Goal: Information Seeking & Learning: Learn about a topic

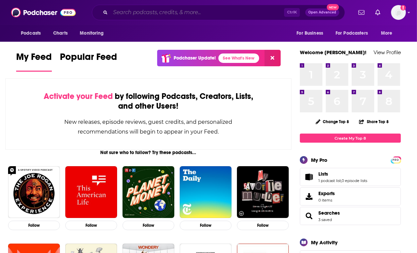
click at [204, 12] on input "Search podcasts, credits, & more..." at bounding box center [197, 12] width 174 height 11
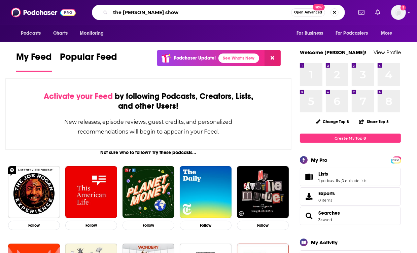
type input "the bill arnold show"
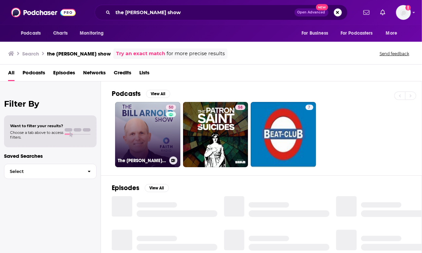
click at [151, 112] on link "50 The Bill Arnold Show" at bounding box center [147, 134] width 65 height 65
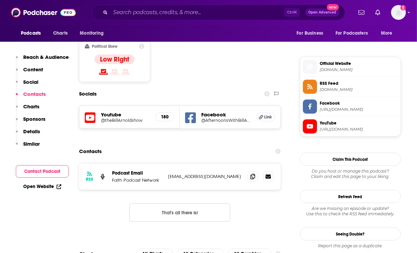
scroll to position [430, 0]
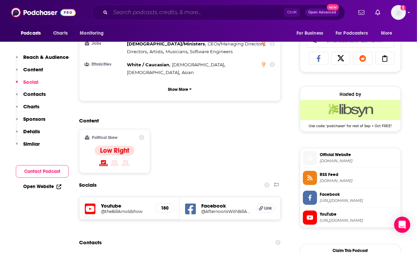
click at [175, 9] on input "Search podcasts, credits, & more..." at bounding box center [197, 12] width 174 height 11
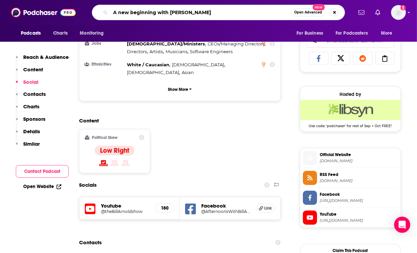
type input "A new beginning with greg laurie"
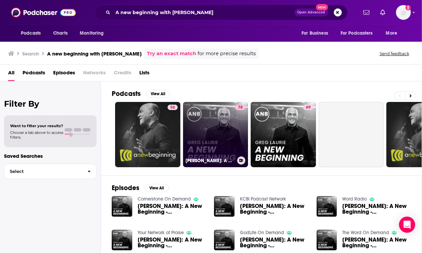
click at [216, 119] on link "78 Greg Laurie: A New Beginning" at bounding box center [215, 134] width 65 height 65
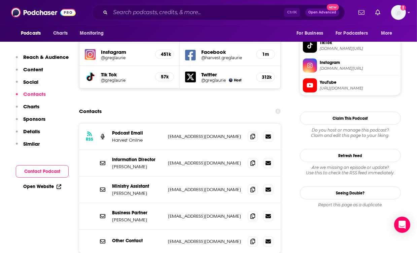
scroll to position [615, 0]
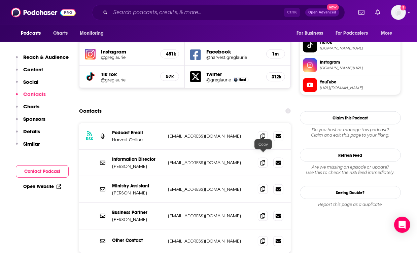
click at [263, 186] on icon at bounding box center [262, 188] width 5 height 5
click at [194, 14] on input "Search podcasts, credits, & more..." at bounding box center [197, 12] width 174 height 11
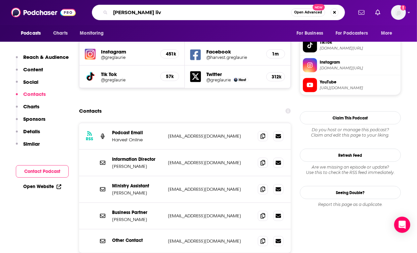
type input "[PERSON_NAME] live"
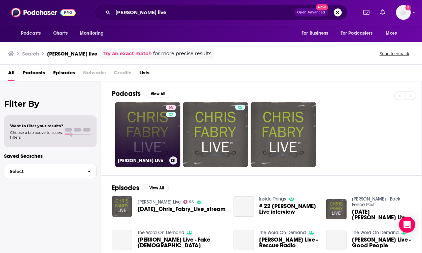
click at [151, 120] on link "55 Chris Fabry Live" at bounding box center [147, 134] width 65 height 65
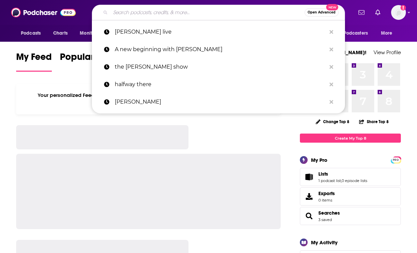
click at [129, 14] on input "Search podcasts, credits, & more..." at bounding box center [207, 12] width 194 height 11
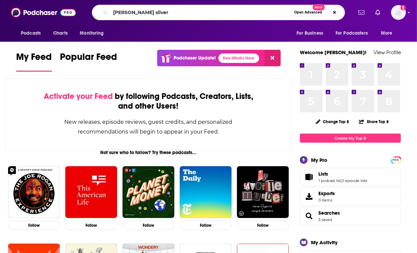
type input "[PERSON_NAME] silver"
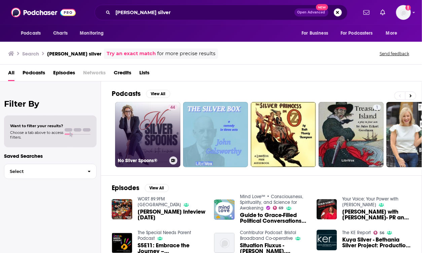
click at [140, 114] on link "44 No Silver Spoons®" at bounding box center [147, 134] width 65 height 65
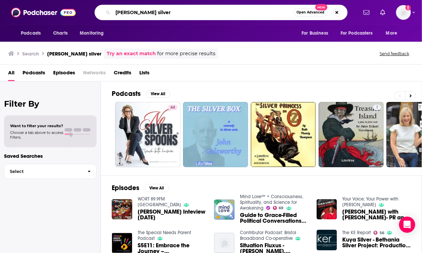
click at [164, 11] on input "[PERSON_NAME] silver" at bounding box center [203, 12] width 181 height 11
drag, startPoint x: 164, startPoint y: 11, endPoint x: 107, endPoint y: 9, distance: 57.9
click at [107, 9] on div "[PERSON_NAME] silverpantsuit Open Advanced New" at bounding box center [220, 12] width 253 height 15
type input "a"
type input "pantsuit politics"
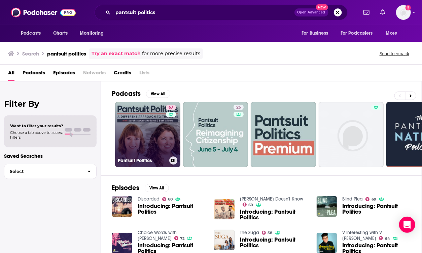
click at [169, 129] on div "67" at bounding box center [172, 131] width 12 height 52
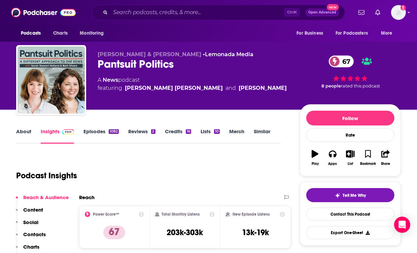
click at [184, 6] on div "Ctrl K Open Advanced New" at bounding box center [218, 12] width 253 height 15
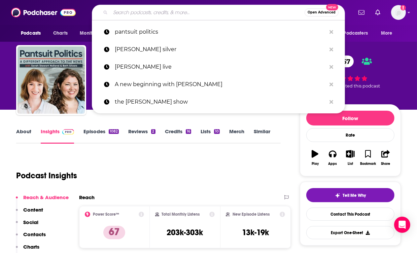
click at [183, 10] on input "Search podcasts, credits, & more..." at bounding box center [207, 12] width 194 height 11
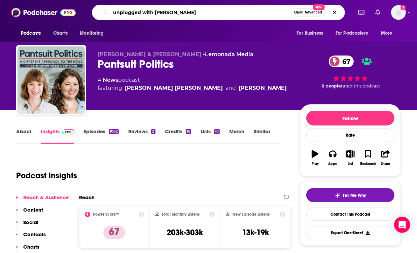
type input "unplugged with [PERSON_NAME]"
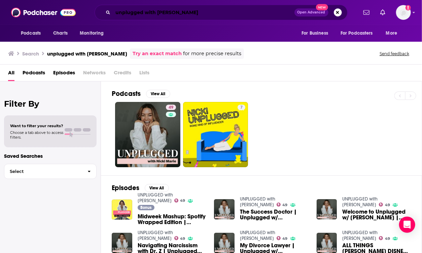
click at [176, 12] on input "unplugged with [PERSON_NAME]" at bounding box center [203, 12] width 181 height 11
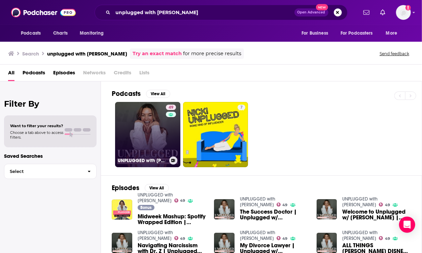
click at [150, 120] on link "49 UNPLUGGED with [PERSON_NAME]" at bounding box center [147, 134] width 65 height 65
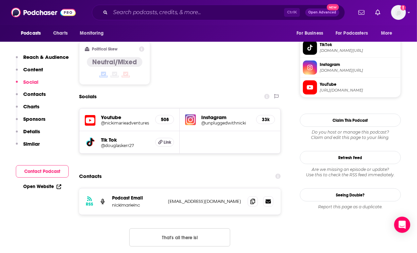
scroll to position [537, 0]
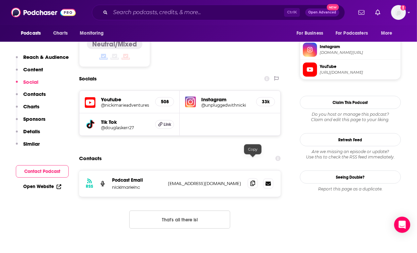
click at [249, 178] on span at bounding box center [252, 183] width 10 height 10
click at [157, 14] on input "Search podcasts, credits, & more..." at bounding box center [197, 12] width 174 height 11
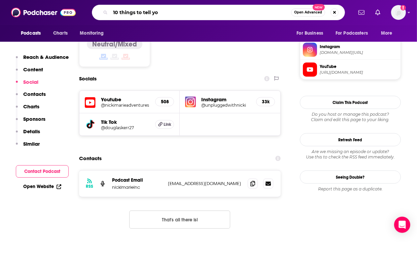
type input "10 things to tell you"
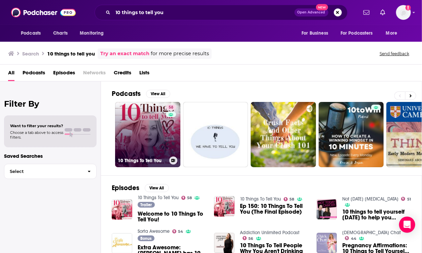
click at [136, 129] on link "58 10 Things To Tell You" at bounding box center [147, 134] width 65 height 65
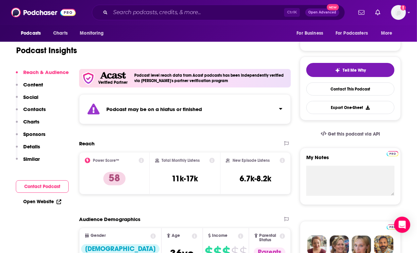
scroll to position [106, 0]
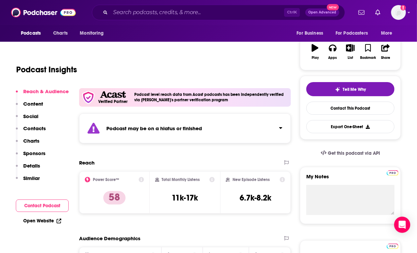
click at [136, 129] on strong "Podcast may be on a hiatus or finished" at bounding box center [153, 128] width 95 height 6
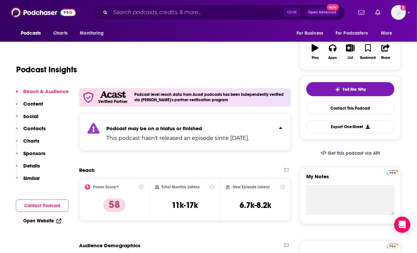
click at [136, 129] on strong "Podcast may be on a hiatus or finished" at bounding box center [153, 128] width 95 height 6
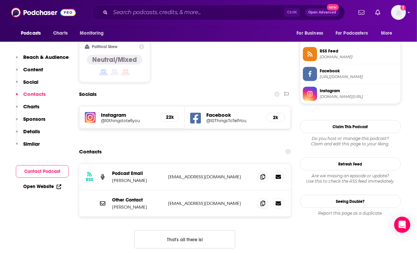
scroll to position [609, 0]
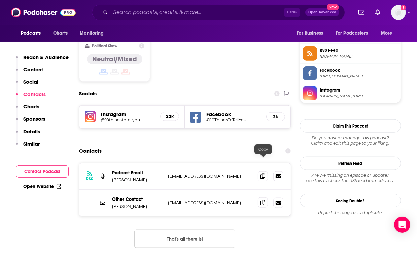
click at [264, 200] on icon at bounding box center [262, 202] width 5 height 5
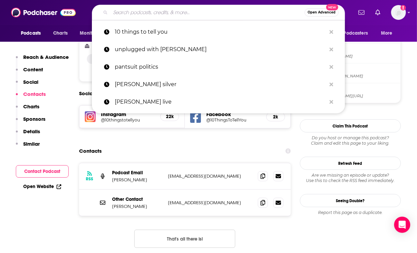
click at [185, 15] on input "Search podcasts, credits, & more..." at bounding box center [207, 12] width 194 height 11
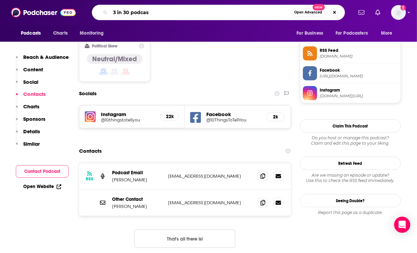
type input "3 in 30 podcast"
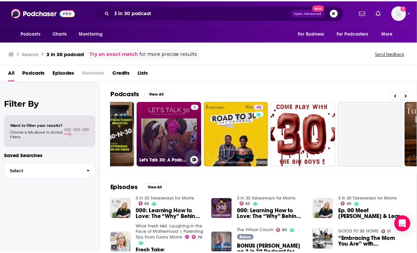
scroll to position [0, 115]
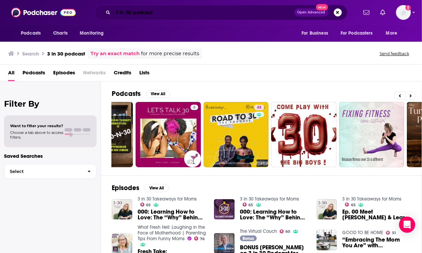
click at [192, 10] on input "3 in 30 podcast" at bounding box center [203, 12] width 181 height 11
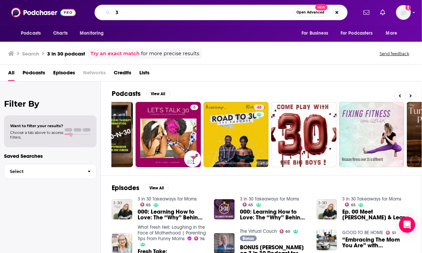
type input "3"
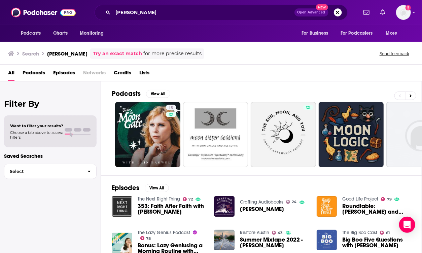
click at [165, 20] on div "[PERSON_NAME] Open Advanced New" at bounding box center [220, 12] width 253 height 15
drag, startPoint x: 150, startPoint y: 14, endPoint x: 74, endPoint y: 18, distance: 76.1
click at [74, 18] on div "Podcasts Charts Monitoring [PERSON_NAME] Open Advanced New For Business For Pod…" at bounding box center [211, 12] width 422 height 25
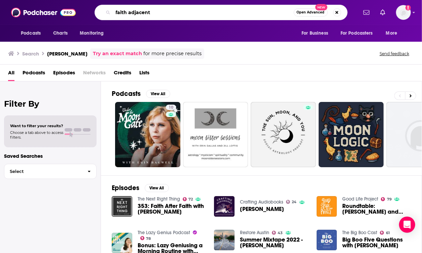
type input "faith adjacent"
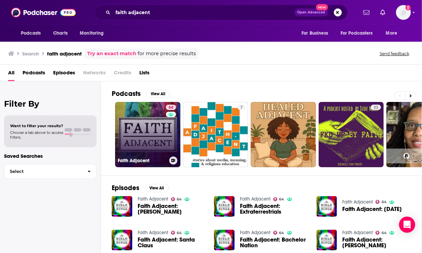
click at [152, 136] on link "64 Faith Adjacent" at bounding box center [147, 134] width 65 height 65
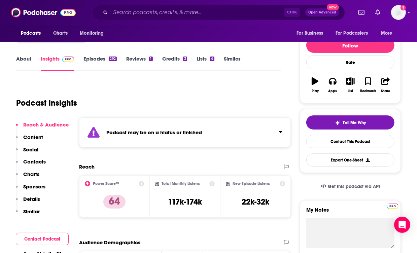
click at [152, 129] on strong "Podcast may be on a hiatus or finished" at bounding box center [153, 132] width 95 height 6
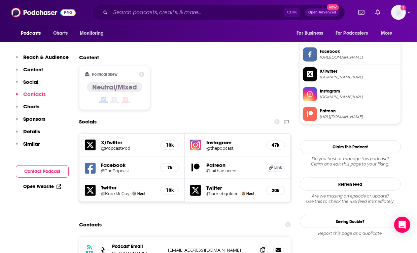
scroll to position [710, 0]
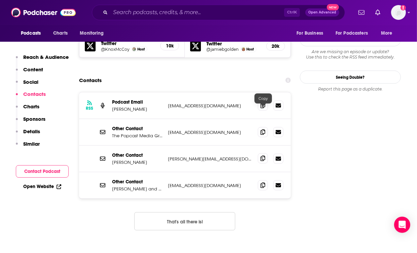
click at [263, 156] on icon at bounding box center [262, 158] width 5 height 5
click at [260, 182] on icon at bounding box center [262, 184] width 5 height 5
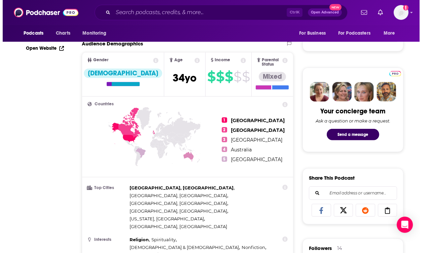
scroll to position [0, 0]
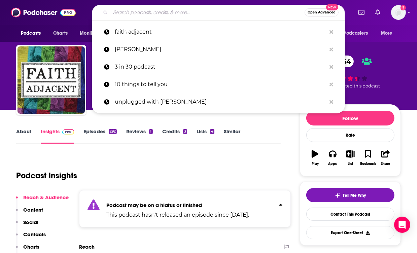
click at [169, 13] on input "Search podcasts, credits, & more..." at bounding box center [207, 12] width 194 height 11
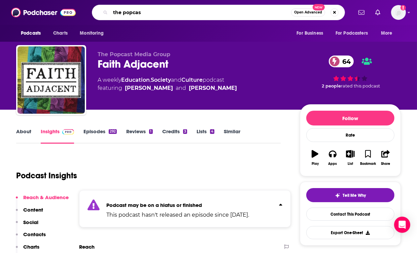
type input "the popcast"
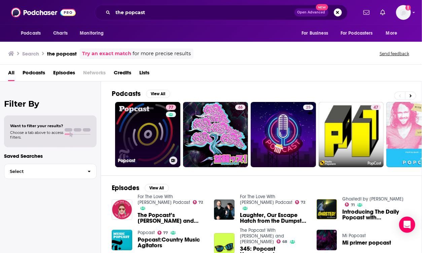
click at [163, 127] on link "77 Popcast" at bounding box center [147, 134] width 65 height 65
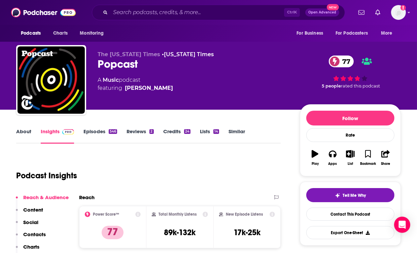
click at [27, 134] on link "About" at bounding box center [23, 135] width 15 height 15
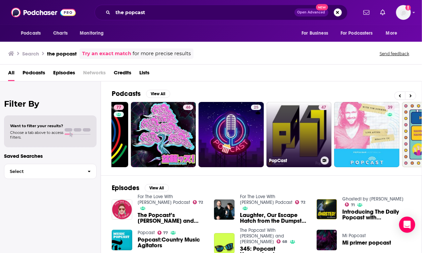
scroll to position [0, 52]
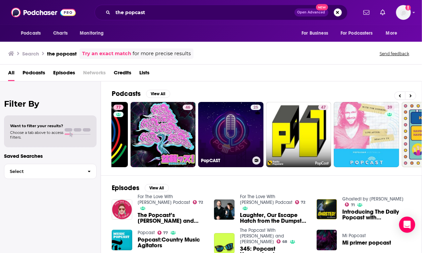
click at [240, 133] on link "25 PopCAST" at bounding box center [230, 134] width 65 height 65
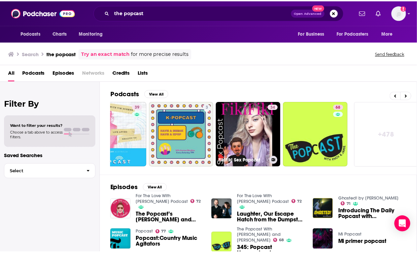
scroll to position [0, 307]
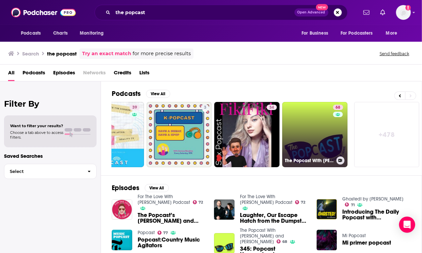
click at [318, 134] on link "68 The Popcast With [PERSON_NAME] and [PERSON_NAME]" at bounding box center [314, 134] width 65 height 65
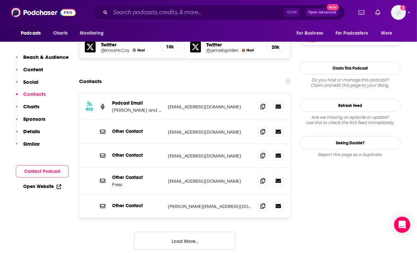
scroll to position [666, 0]
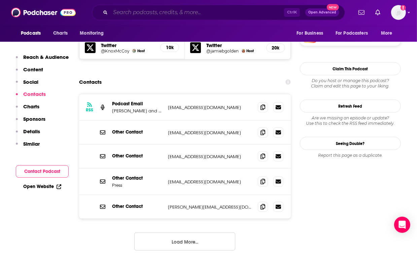
click at [176, 13] on input "Search podcasts, credits, & more..." at bounding box center [197, 12] width 174 height 11
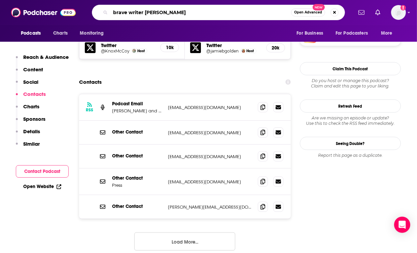
type input "brave writer podcast"
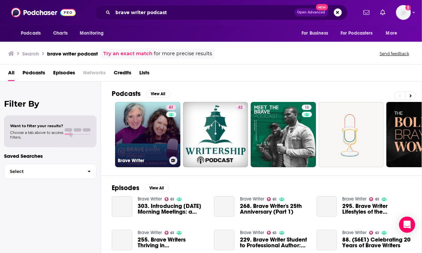
click at [148, 122] on link "61 Brave Writer" at bounding box center [147, 134] width 65 height 65
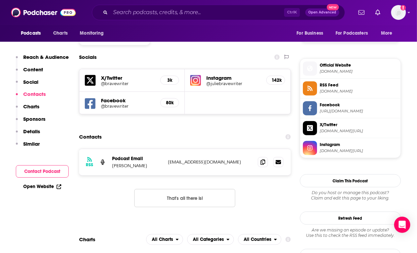
scroll to position [574, 0]
click at [264, 159] on icon at bounding box center [262, 161] width 5 height 5
click at [146, 14] on input "Search podcasts, credits, & more..." at bounding box center [197, 12] width 174 height 11
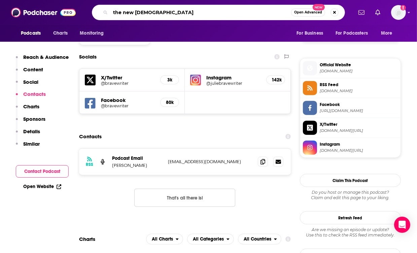
type input "the new [DEMOGRAPHIC_DATA]"
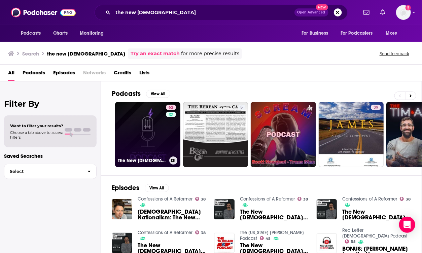
click at [156, 133] on link "62 The New [DEMOGRAPHIC_DATA] Podcast" at bounding box center [147, 134] width 65 height 65
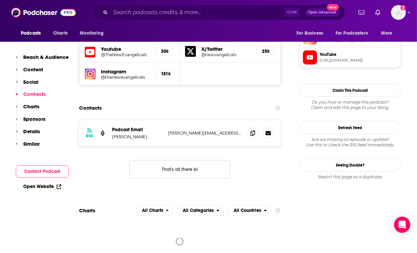
scroll to position [603, 0]
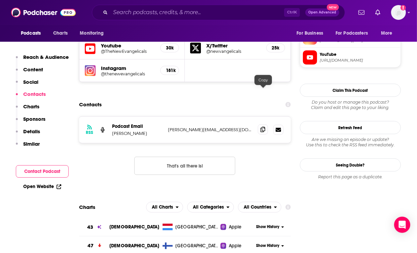
click at [259, 124] on span at bounding box center [263, 129] width 10 height 10
click at [169, 6] on div "Ctrl K Open Advanced New" at bounding box center [218, 12] width 253 height 15
click at [168, 8] on input "Search podcasts, credits, & more..." at bounding box center [197, 12] width 174 height 11
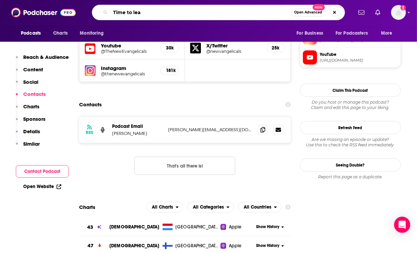
type input "Time to lean"
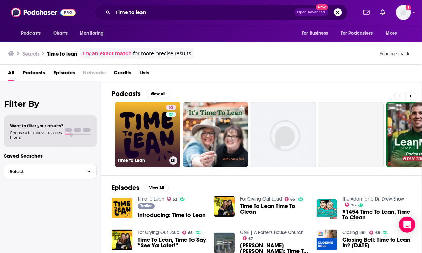
click at [136, 119] on link "52 Time to Lean" at bounding box center [147, 134] width 65 height 65
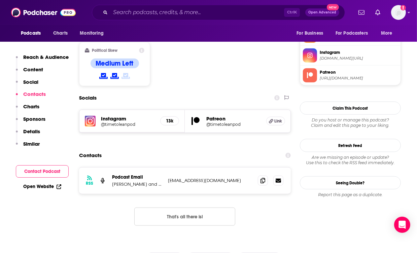
scroll to position [566, 0]
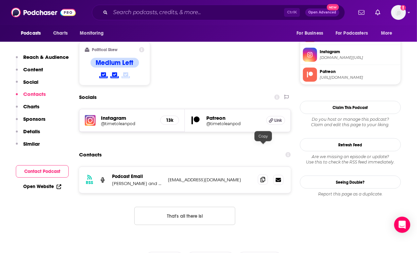
click at [262, 177] on icon at bounding box center [262, 179] width 5 height 5
click at [190, 11] on input "Search podcasts, credits, & more..." at bounding box center [197, 12] width 174 height 11
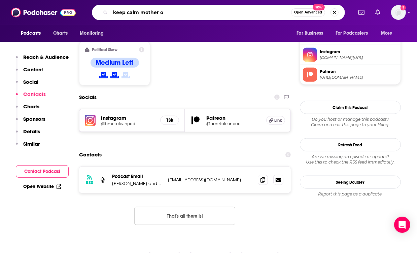
type input "keep calm mother on"
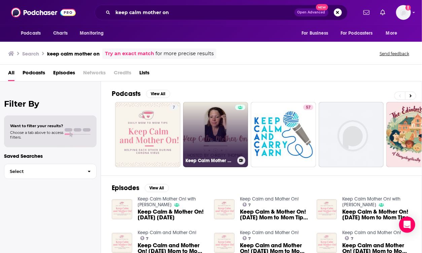
click at [208, 121] on link "Keep Calm Mother On! with [PERSON_NAME]" at bounding box center [215, 134] width 65 height 65
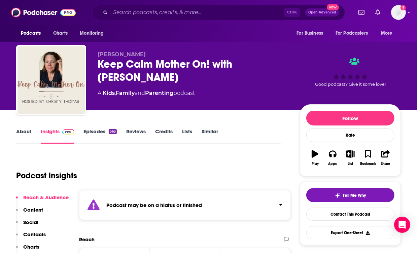
click at [196, 192] on div "Podcast may be on a hiatus or finished" at bounding box center [184, 205] width 211 height 30
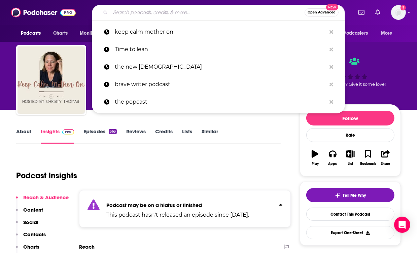
click at [148, 12] on input "Search podcasts, credits, & more..." at bounding box center [207, 12] width 194 height 11
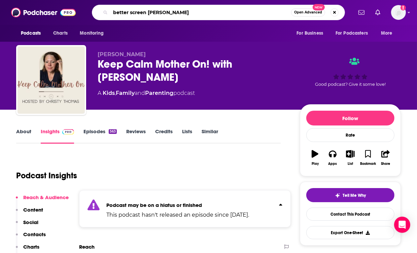
type input "better screen time"
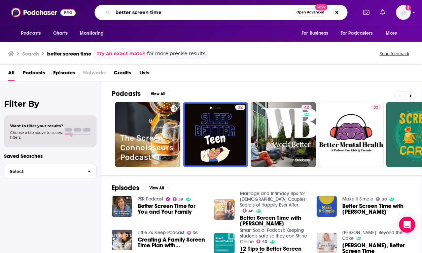
click at [168, 15] on input "better screen time" at bounding box center [203, 12] width 181 height 11
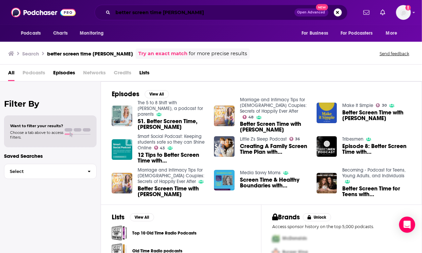
click at [176, 12] on input "better screen time [PERSON_NAME]" at bounding box center [203, 12] width 181 height 11
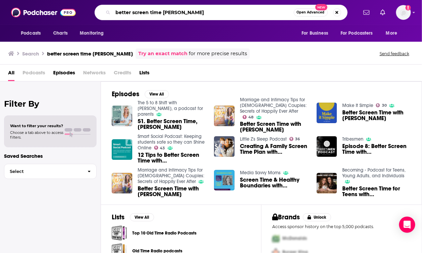
click at [190, 12] on input "better screen time [PERSON_NAME]" at bounding box center [203, 12] width 181 height 11
type input "flourishing families"
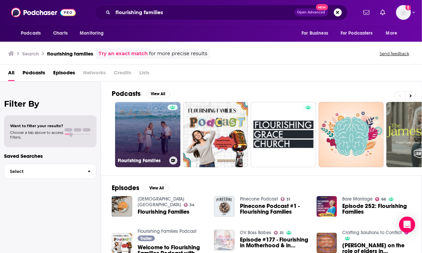
click at [146, 133] on link "Flourishing Families" at bounding box center [147, 134] width 65 height 65
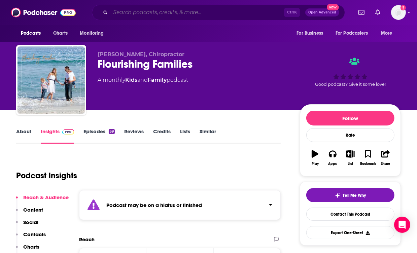
click at [180, 8] on input "Search podcasts, credits, & more..." at bounding box center [197, 12] width 174 height 11
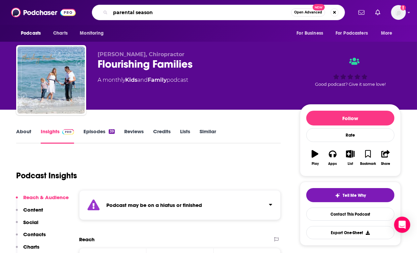
type input "parental seasons"
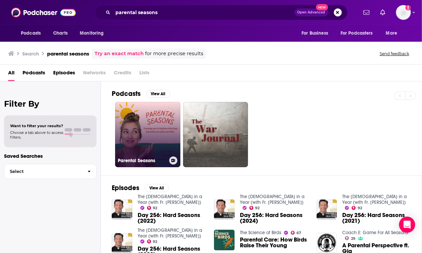
click at [152, 122] on link "Parental Seasons" at bounding box center [147, 134] width 65 height 65
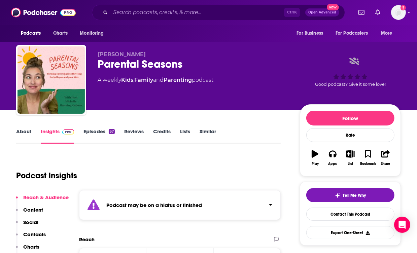
click at [174, 206] on strong "Podcast may be on a hiatus or finished" at bounding box center [153, 205] width 95 height 6
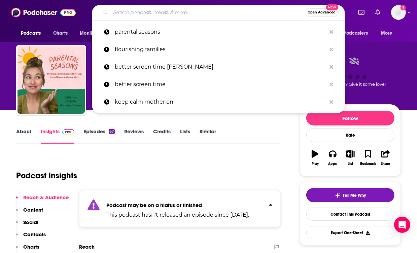
click at [211, 9] on input "Search podcasts, credits, & more..." at bounding box center [207, 12] width 194 height 11
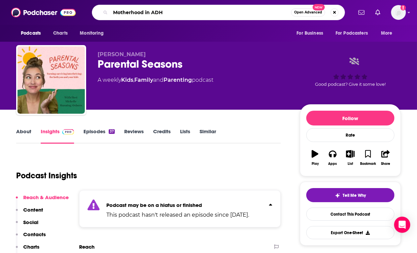
type input "Motherhood in [MEDICAL_DATA]"
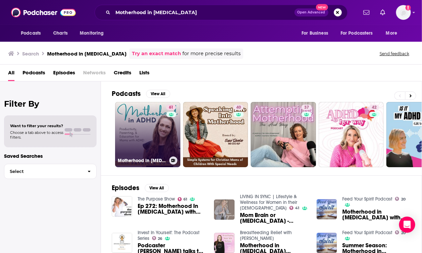
click at [156, 112] on link "61 Motherhood in [MEDICAL_DATA] – Parenting with [MEDICAL_DATA], Productivity T…" at bounding box center [147, 134] width 65 height 65
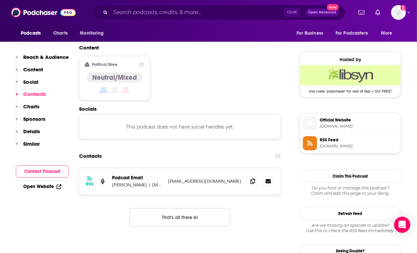
scroll to position [522, 0]
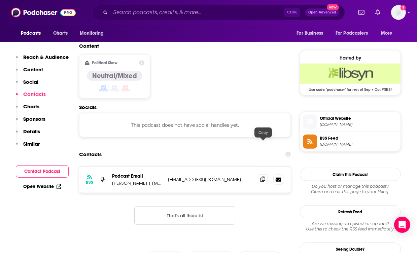
click at [264, 177] on icon at bounding box center [262, 179] width 5 height 5
click at [176, 3] on div "Podcasts Charts Monitoring Ctrl K Open Advanced New For Business For Podcasters…" at bounding box center [208, 12] width 417 height 25
click at [174, 7] on div "Ctrl K Open Advanced New" at bounding box center [218, 12] width 253 height 15
click at [175, 10] on input "Search podcasts, credits, & more..." at bounding box center [197, 12] width 174 height 11
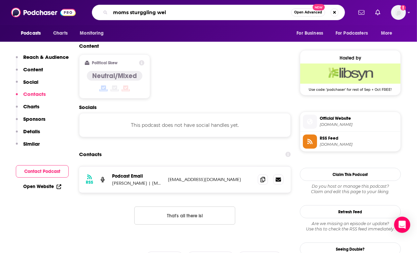
type input "moms sturggling well"
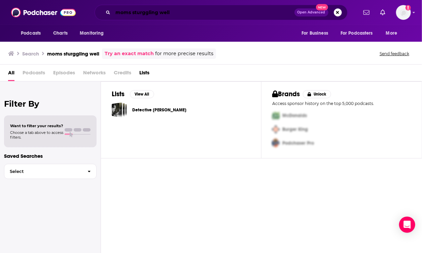
click at [159, 14] on input "moms sturggling well" at bounding box center [203, 12] width 181 height 11
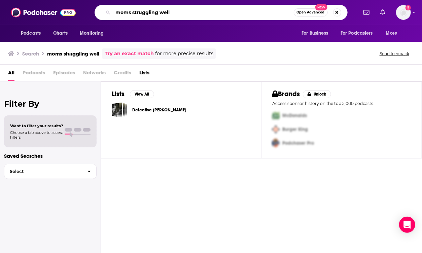
type input "moms struggling well"
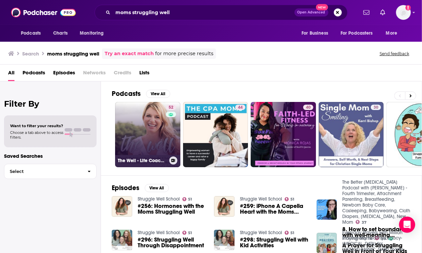
click at [163, 110] on link "52 The Well - Life Coaching for Christian Moms- Combat Overwhelm, [MEDICAL_DATA…" at bounding box center [147, 134] width 65 height 65
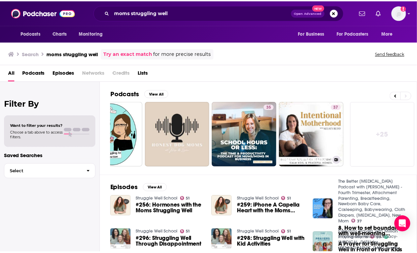
scroll to position [0, 307]
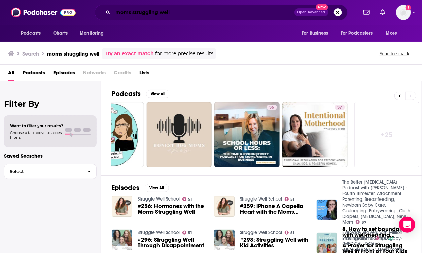
click at [172, 7] on input "moms struggling well" at bounding box center [203, 12] width 181 height 11
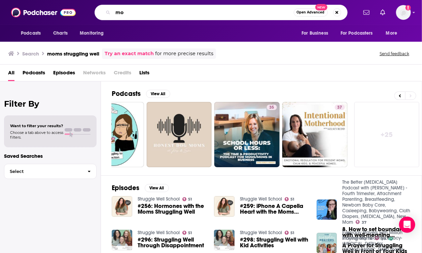
type input "m"
type input "[PERSON_NAME]"
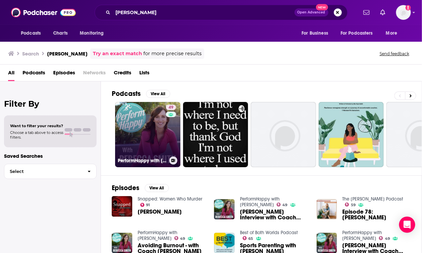
click at [160, 149] on link "49 PerformHappy with [PERSON_NAME]" at bounding box center [147, 134] width 65 height 65
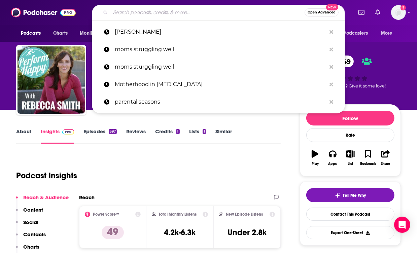
click at [144, 14] on input "Search podcasts, credits, & more..." at bounding box center [207, 12] width 194 height 11
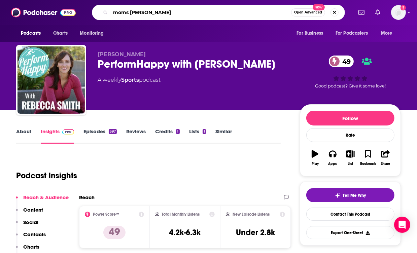
type input "moms [PERSON_NAME]"
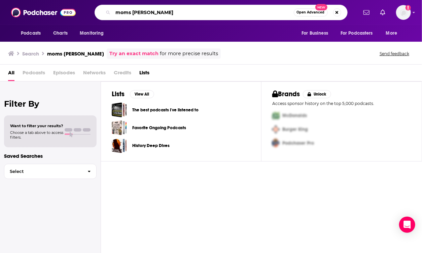
click at [189, 13] on input "moms [PERSON_NAME]" at bounding box center [203, 12] width 181 height 11
type input "moms [PERSON_NAME]"
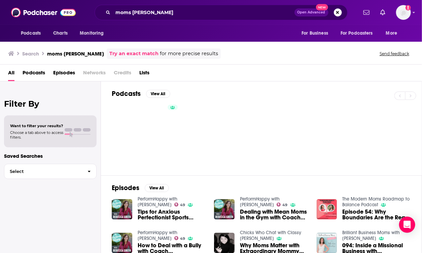
click at [250, 199] on link "PerformHappy with [PERSON_NAME]" at bounding box center [260, 201] width 40 height 11
